Goal: Transaction & Acquisition: Purchase product/service

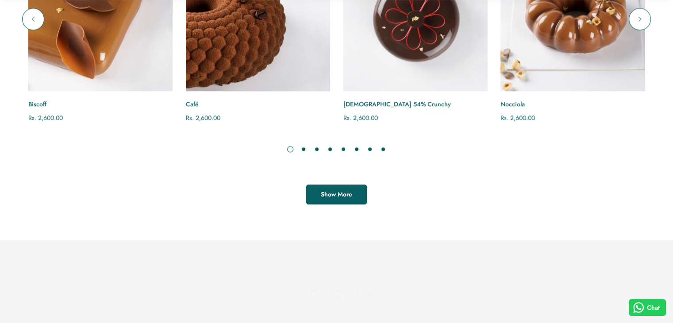
scroll to position [1055, 0]
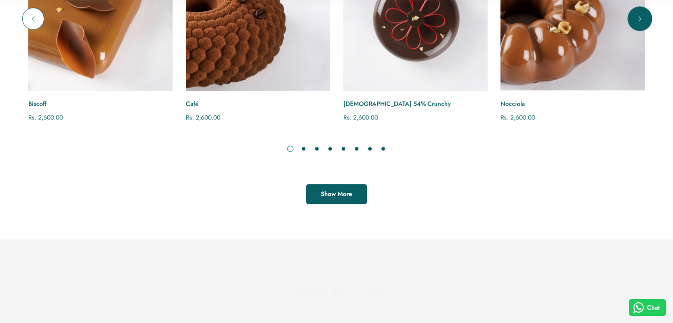
click at [639, 23] on icon "Next" at bounding box center [640, 18] width 9 height 9
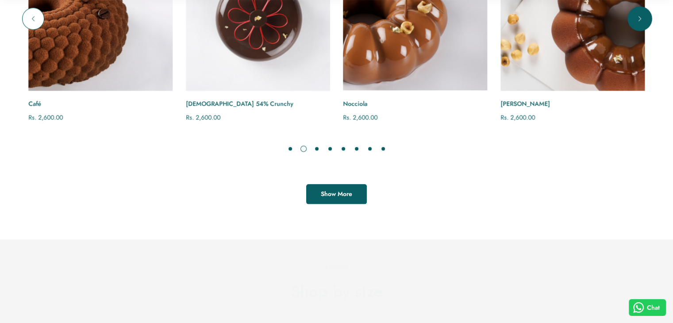
click at [639, 23] on icon "Next" at bounding box center [640, 18] width 9 height 9
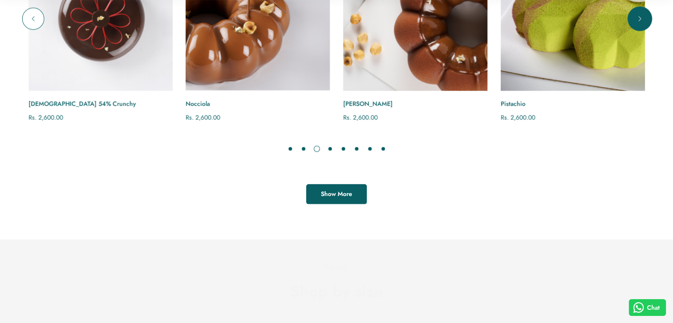
click at [639, 23] on icon "Next" at bounding box center [640, 18] width 9 height 9
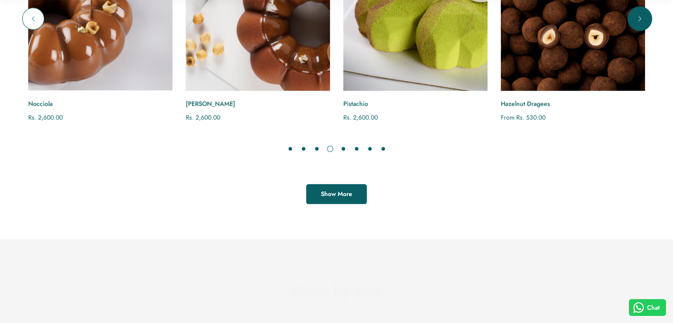
click at [639, 23] on icon "Next" at bounding box center [640, 18] width 9 height 9
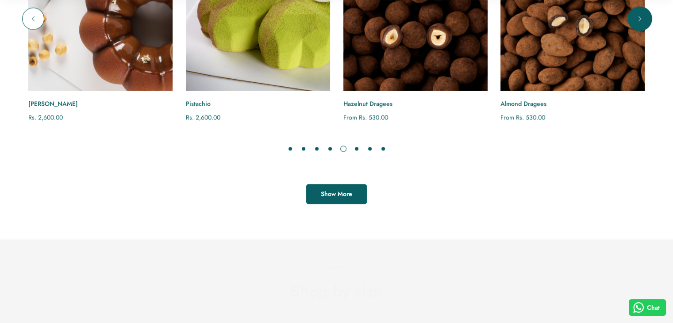
click at [641, 23] on icon "Next" at bounding box center [640, 18] width 9 height 9
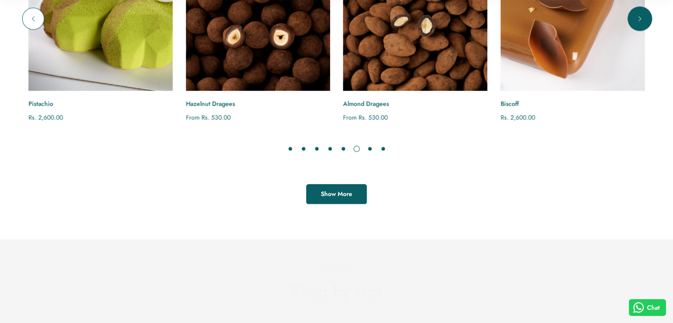
click at [641, 23] on icon "Next" at bounding box center [640, 18] width 9 height 9
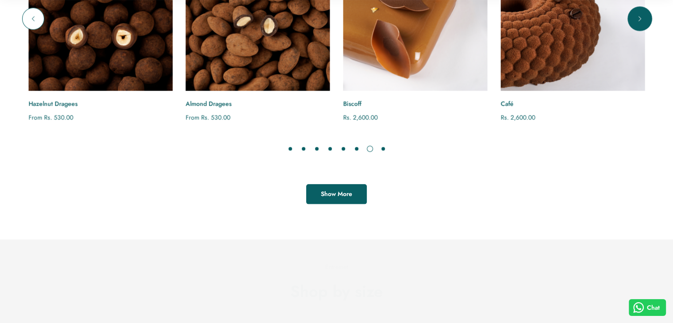
click at [641, 23] on icon "Next" at bounding box center [640, 18] width 9 height 9
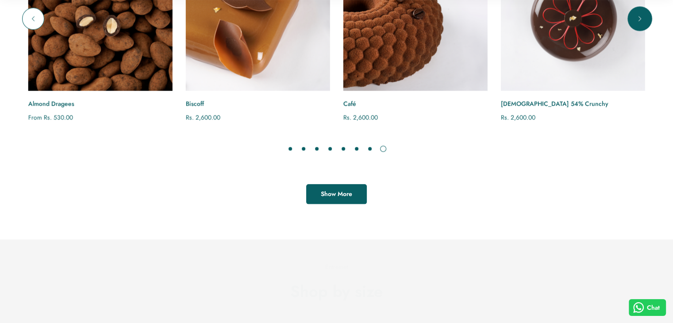
click at [641, 23] on icon "Next" at bounding box center [640, 18] width 9 height 9
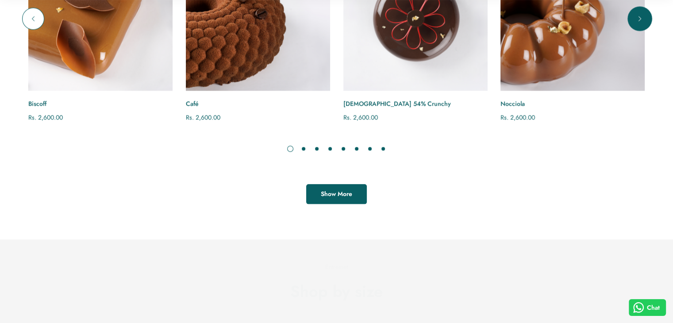
click at [641, 23] on icon "Next" at bounding box center [640, 18] width 9 height 9
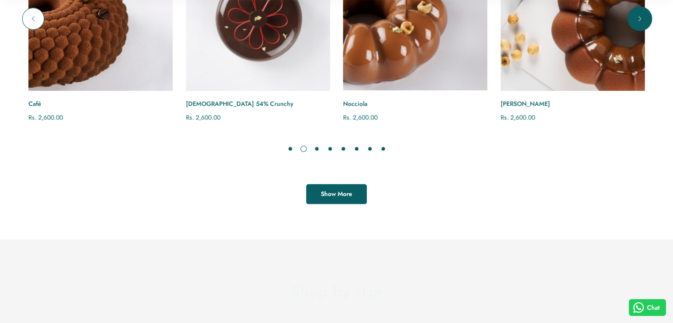
click at [641, 23] on icon "Next" at bounding box center [640, 18] width 9 height 9
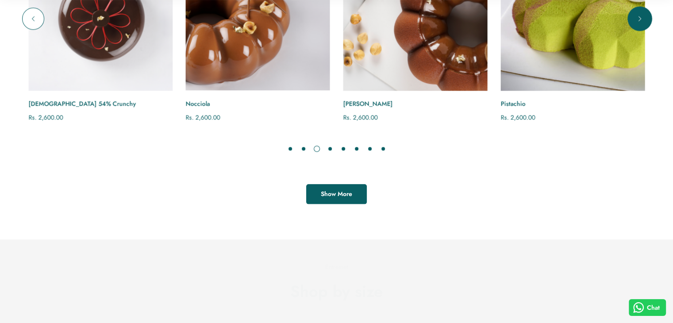
click at [641, 23] on icon "Next" at bounding box center [640, 18] width 9 height 9
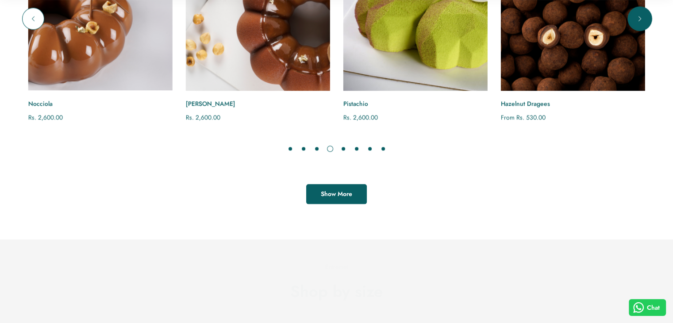
click at [641, 23] on icon "Next" at bounding box center [640, 18] width 9 height 9
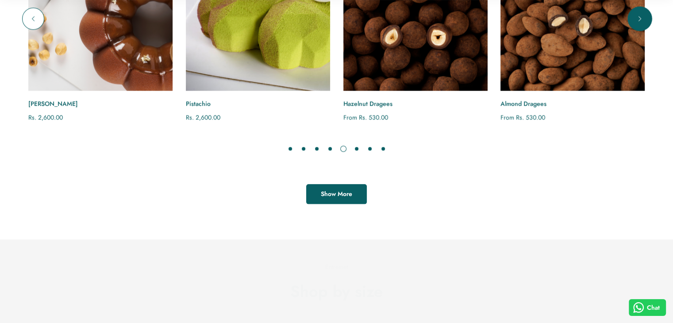
click at [641, 23] on icon "Next" at bounding box center [640, 18] width 9 height 9
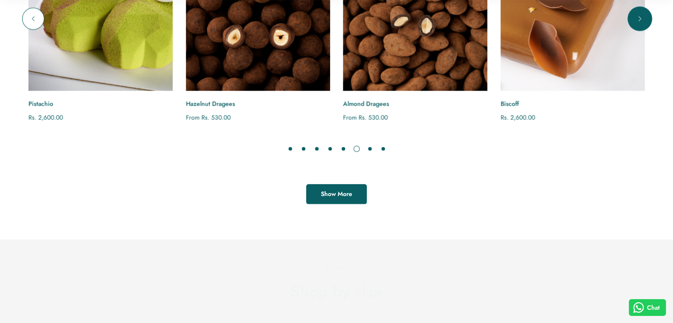
click at [641, 23] on icon "Next" at bounding box center [640, 18] width 9 height 9
click at [356, 204] on link "Show More" at bounding box center [336, 194] width 61 height 20
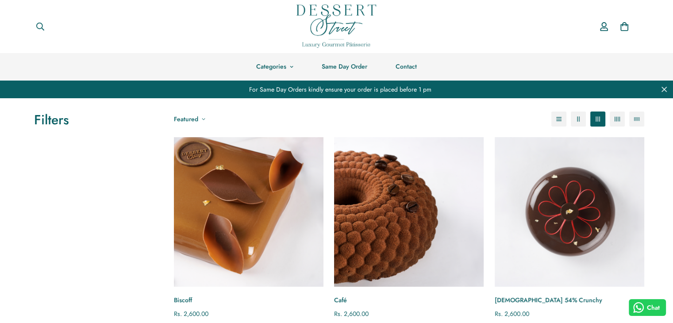
click at [199, 117] on span at bounding box center [201, 119] width 7 height 4
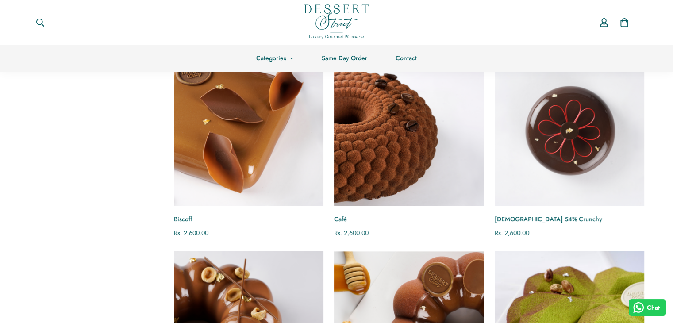
scroll to position [239, 0]
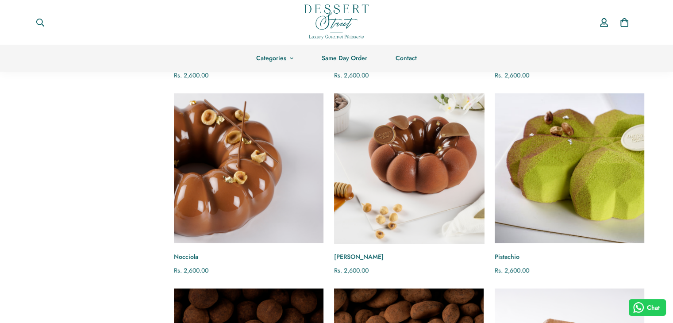
click at [390, 192] on img "Nocciola Caramel" at bounding box center [409, 168] width 165 height 165
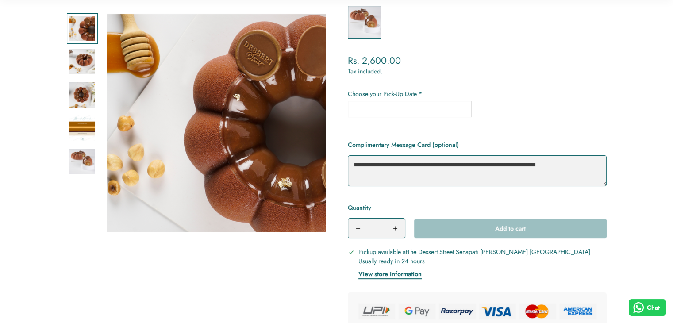
scroll to position [186, 0]
click at [491, 224] on div "Quantity * Add to cart" at bounding box center [477, 219] width 259 height 36
click at [400, 105] on input "text" at bounding box center [410, 108] width 124 height 16
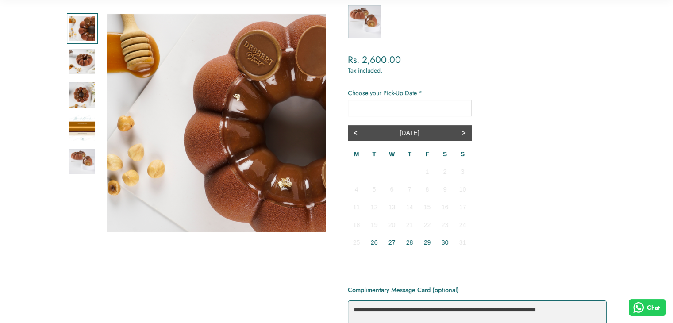
click at [442, 103] on input "text" at bounding box center [410, 108] width 124 height 16
click at [524, 65] on div "Regular price Rs. 2,600.00 Sale price Rs. 2,600.00 Regular price Unit price /" at bounding box center [477, 60] width 259 height 12
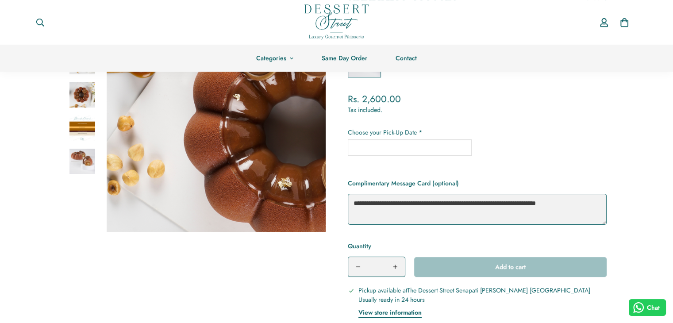
scroll to position [102, 0]
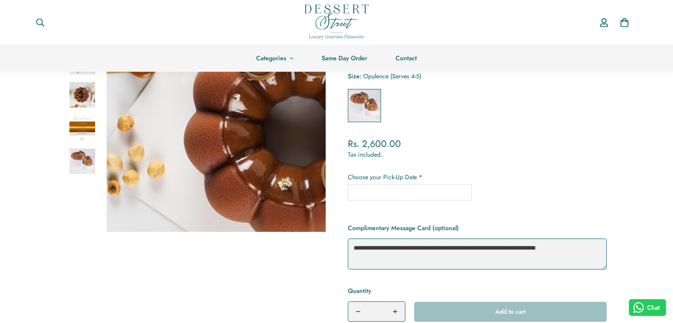
click at [402, 201] on div "**********" at bounding box center [477, 191] width 259 height 37
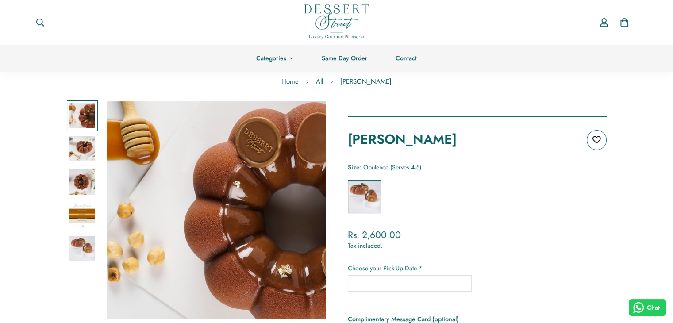
scroll to position [0, 0]
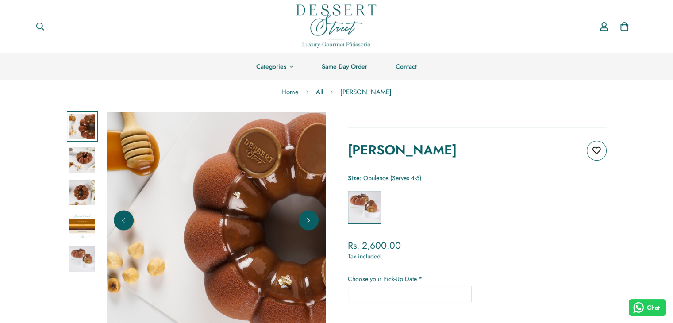
click at [84, 194] on img at bounding box center [83, 193] width 26 height 26
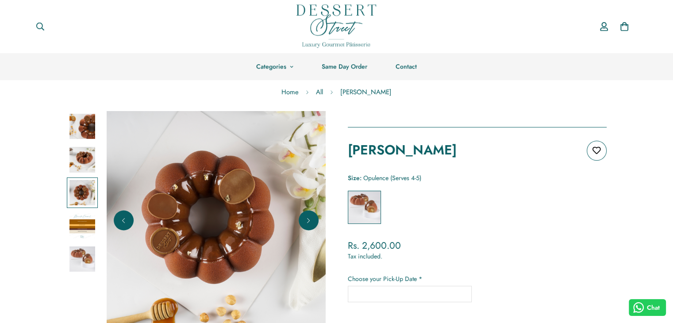
click at [80, 228] on img at bounding box center [83, 226] width 26 height 26
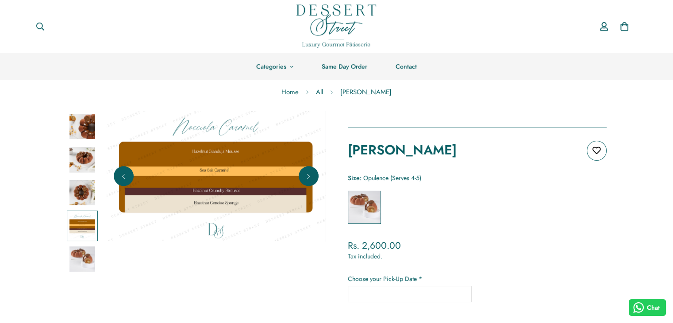
click at [83, 249] on img at bounding box center [83, 260] width 26 height 26
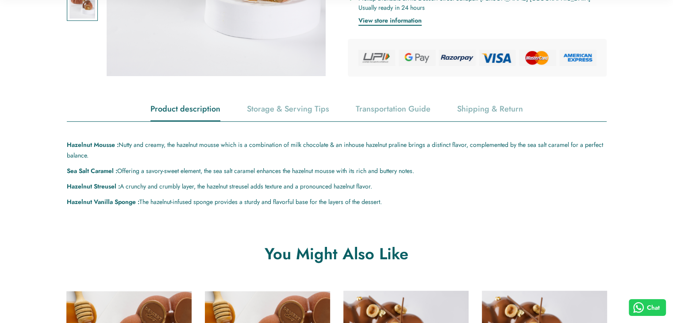
scroll to position [476, 0]
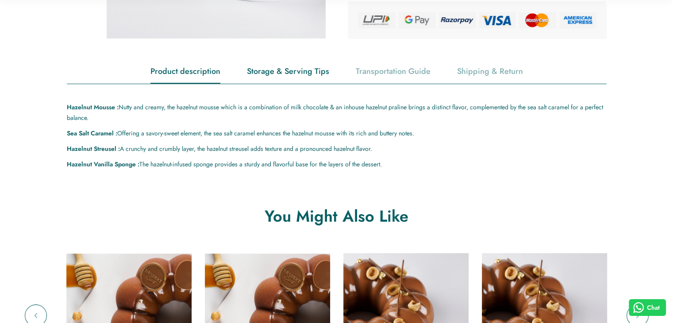
click at [282, 71] on div "Storage & Serving Tips" at bounding box center [288, 71] width 82 height 23
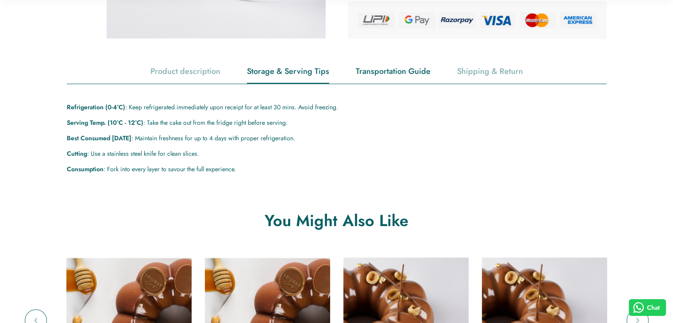
click at [368, 70] on div "Transportation Guide" at bounding box center [393, 71] width 75 height 23
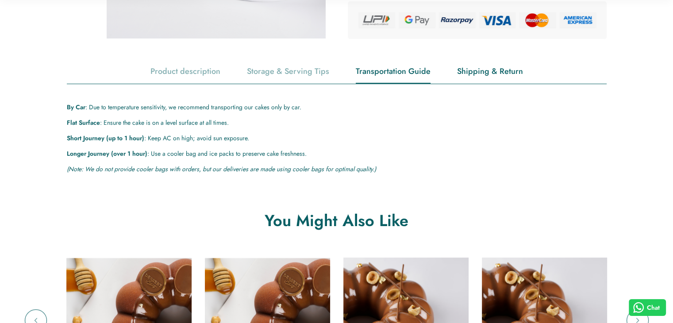
click at [492, 71] on div "Shipping & Return" at bounding box center [490, 71] width 66 height 23
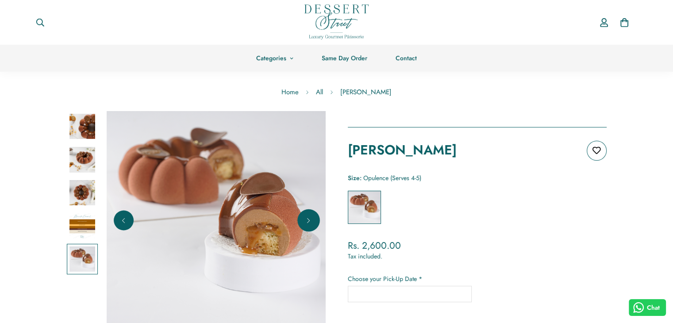
scroll to position [136, 0]
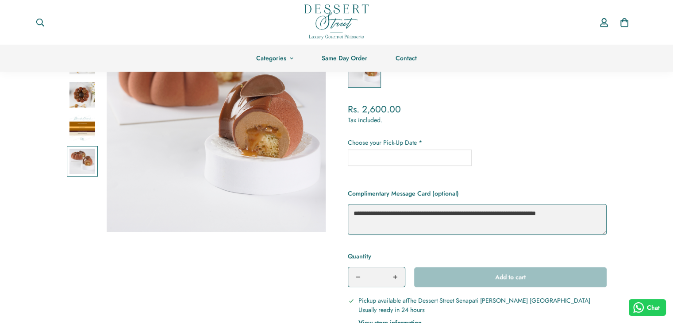
click at [482, 271] on div "Quantity * Add to cart" at bounding box center [477, 269] width 259 height 36
click at [481, 271] on div "Quantity * Add to cart" at bounding box center [477, 269] width 259 height 36
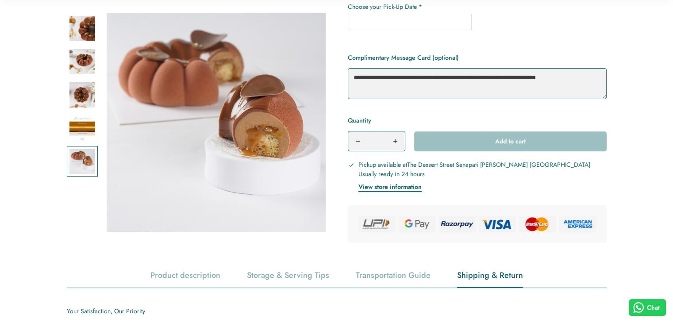
scroll to position [274, 0]
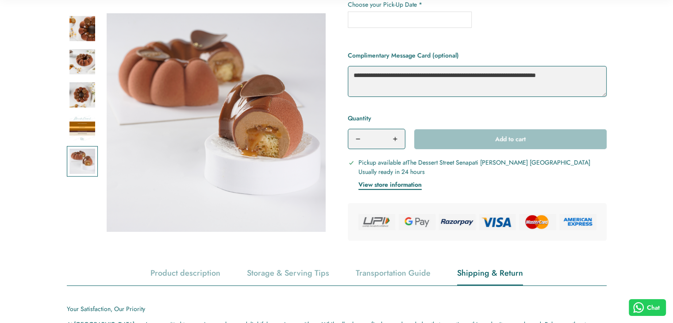
click at [492, 145] on div "Quantity * Add to cart" at bounding box center [477, 131] width 259 height 36
click at [496, 140] on div "Quantity * Add to cart" at bounding box center [477, 131] width 259 height 36
click at [388, 137] on button "Increase quantity of Nocciola Caramel by one" at bounding box center [395, 138] width 19 height 19
click at [396, 137] on icon "Increase quantity of Nocciola Caramel by one" at bounding box center [395, 138] width 5 height 5
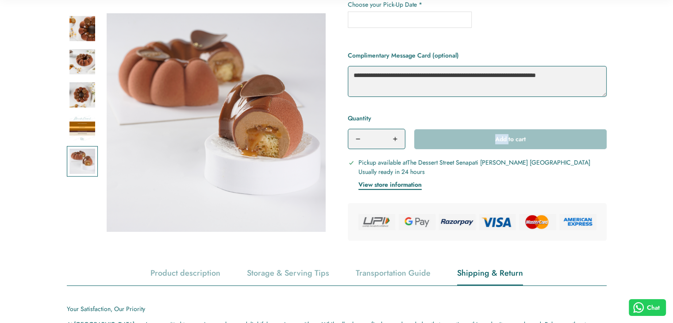
click at [352, 140] on button "Decrease quantity of Nocciola Caramel by one" at bounding box center [357, 138] width 19 height 19
type input "*"
click at [487, 131] on div "Quantity * Add to cart" at bounding box center [477, 131] width 259 height 36
click at [495, 142] on div "Quantity * Add to cart" at bounding box center [477, 131] width 259 height 36
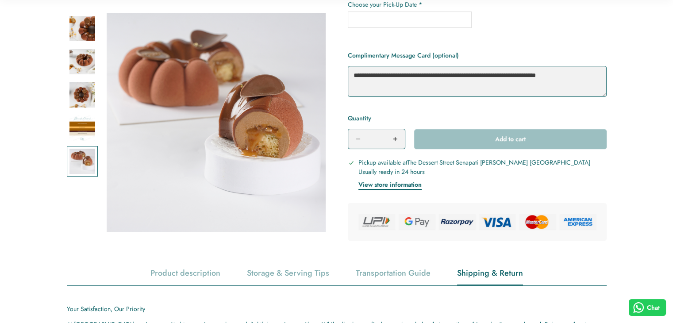
drag, startPoint x: 495, startPoint y: 142, endPoint x: 478, endPoint y: 134, distance: 19.0
click at [478, 134] on div "Quantity * Add to cart" at bounding box center [477, 131] width 259 height 36
drag, startPoint x: 433, startPoint y: 98, endPoint x: 409, endPoint y: 73, distance: 35.1
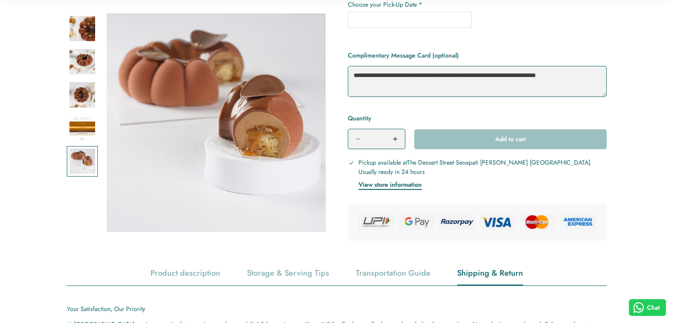
click at [409, 73] on div "Complimentary Message Card (optional)" at bounding box center [477, 75] width 259 height 50
click at [409, 73] on textarea "Complimentary Message Card (optional)" at bounding box center [477, 81] width 259 height 31
click at [495, 142] on div "Quantity * Add to cart" at bounding box center [477, 131] width 259 height 36
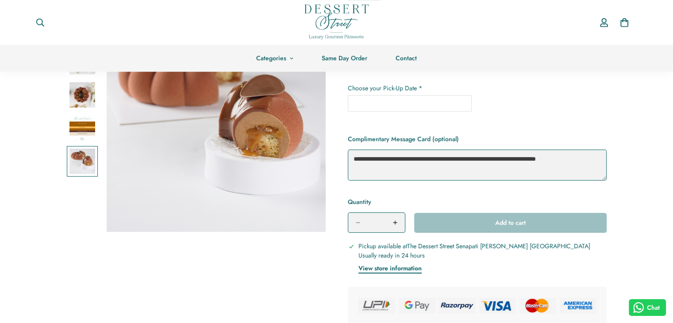
scroll to position [190, 0]
click at [403, 168] on textarea "Complimentary Message Card (optional)" at bounding box center [477, 165] width 259 height 31
click at [395, 101] on input "text" at bounding box center [410, 104] width 124 height 16
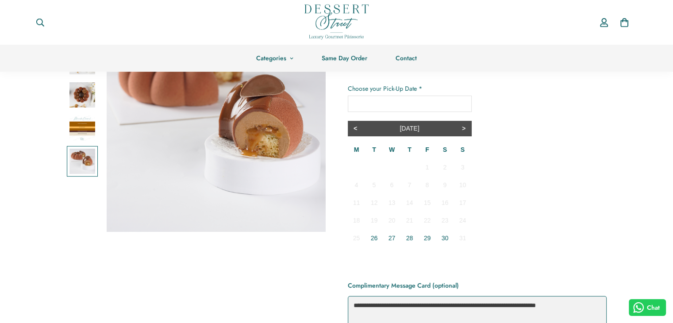
click at [464, 133] on div ">" at bounding box center [463, 128] width 15 height 15
click at [516, 204] on div "**********" at bounding box center [477, 175] width 259 height 183
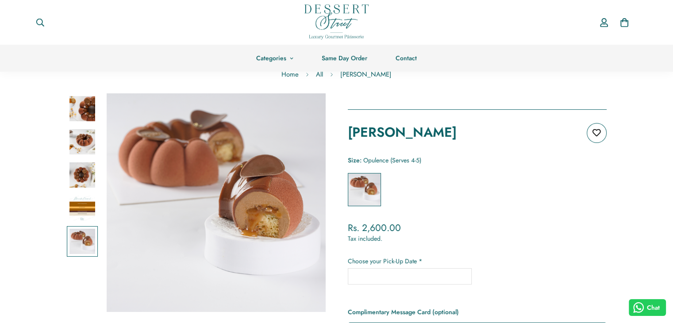
scroll to position [12, 0]
